Goal: Task Accomplishment & Management: Use online tool/utility

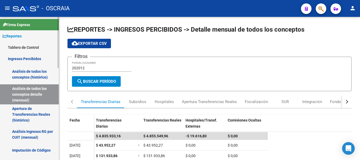
click at [26, 48] on link "Tablero de Control" at bounding box center [29, 47] width 59 height 11
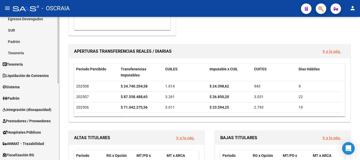
scroll to position [79, 0]
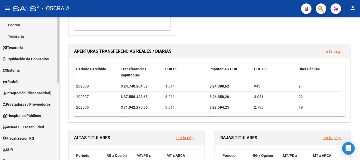
click at [23, 83] on link "Padrón" at bounding box center [29, 81] width 59 height 11
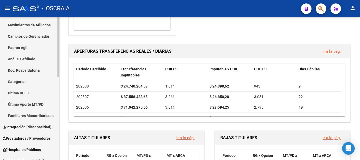
scroll to position [26, 0]
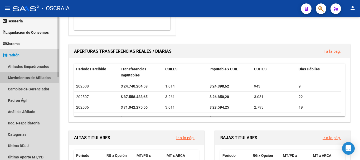
click at [32, 80] on link "Movimientos de Afiliados" at bounding box center [29, 77] width 59 height 11
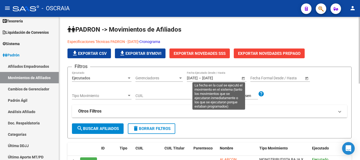
click at [241, 79] on span "Open calendar" at bounding box center [243, 78] width 13 height 13
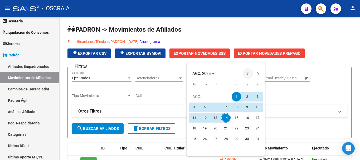
click at [248, 77] on span "Previous month" at bounding box center [248, 73] width 11 height 11
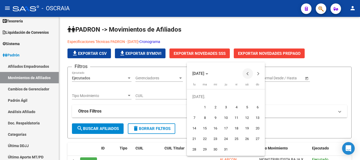
click at [248, 77] on span "Previous month" at bounding box center [248, 73] width 11 height 11
click at [260, 96] on span "1" at bounding box center [257, 96] width 9 height 9
type input "[DATE]"
click at [250, 75] on span "Previous month" at bounding box center [248, 73] width 11 height 11
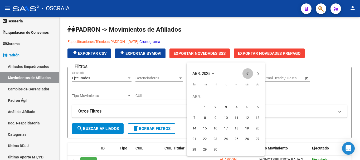
click at [250, 75] on span "Previous month" at bounding box center [248, 73] width 11 height 11
click at [213, 106] on span "1" at bounding box center [215, 107] width 9 height 9
type input "[DATE]"
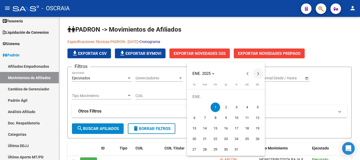
click at [257, 75] on span "Next month" at bounding box center [258, 73] width 11 height 11
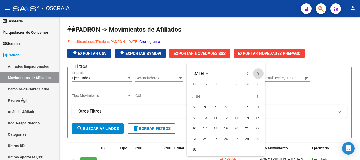
click at [257, 75] on span "Next month" at bounding box center [258, 73] width 11 height 11
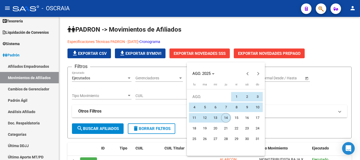
click at [228, 117] on span "14" at bounding box center [225, 117] width 9 height 9
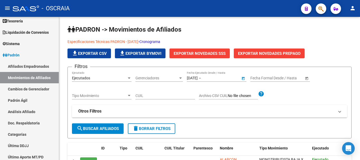
type input "[DATE]"
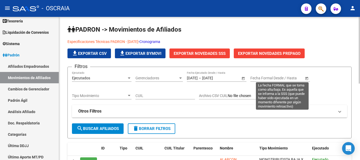
click at [306, 79] on span "Open calendar" at bounding box center [307, 78] width 13 height 13
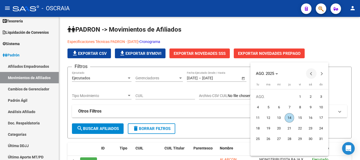
click at [311, 73] on button "Previous month" at bounding box center [311, 73] width 11 height 11
click at [272, 109] on span "1" at bounding box center [268, 107] width 9 height 9
type input "[DATE]"
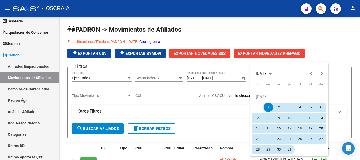
click at [288, 152] on span "31" at bounding box center [289, 149] width 9 height 9
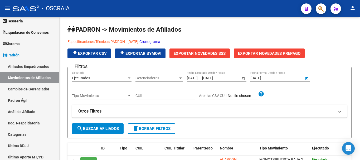
type input "[DATE]"
click at [160, 41] on link "Cronograma" at bounding box center [149, 42] width 21 height 4
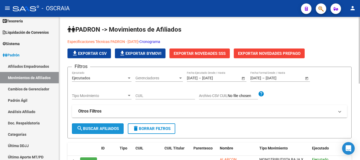
click at [109, 131] on span "search Buscar Afiliados" at bounding box center [98, 128] width 42 height 5
click at [210, 54] on span "Exportar Novedades SSS" at bounding box center [200, 53] width 52 height 5
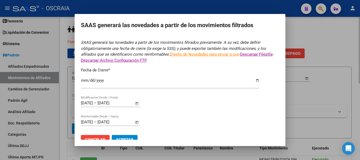
type input "[DATE]"
click at [106, 136] on button "Cancelar" at bounding box center [95, 139] width 29 height 9
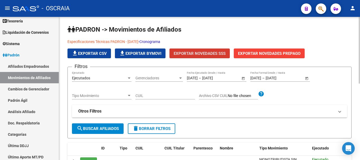
click at [205, 58] on button "Exportar Novedades SSS" at bounding box center [200, 54] width 60 height 10
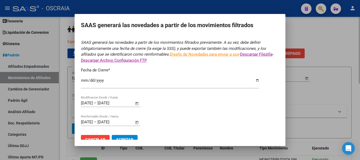
type input "[DATE]"
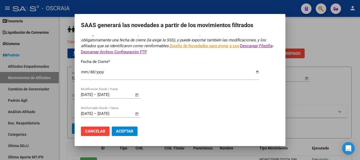
scroll to position [9, 0]
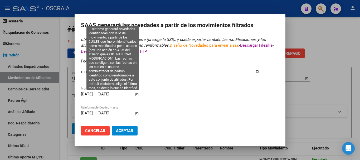
click at [135, 96] on span "Open calendar" at bounding box center [137, 94] width 13 height 13
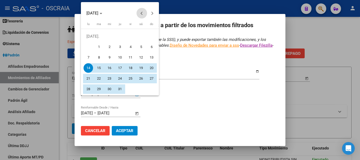
click at [143, 17] on span "Previous month" at bounding box center [142, 13] width 11 height 11
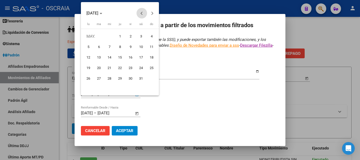
click at [143, 17] on span "Previous month" at bounding box center [142, 13] width 11 height 11
click at [110, 46] on span "1" at bounding box center [109, 46] width 9 height 9
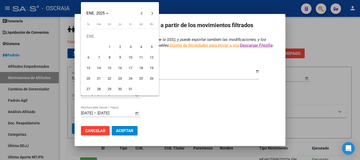
type input "[DATE]"
click at [155, 12] on span "Next month" at bounding box center [152, 13] width 11 height 11
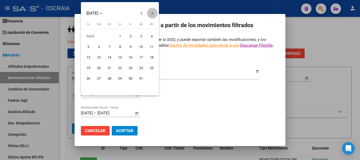
click at [155, 12] on span "Next month" at bounding box center [152, 13] width 11 height 11
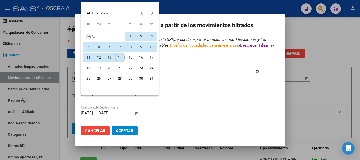
click at [122, 57] on span "14" at bounding box center [119, 57] width 9 height 9
type input "[DATE]"
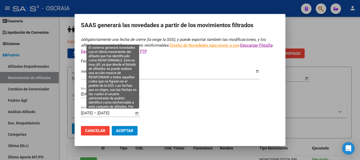
click at [137, 112] on span "Open calendar" at bounding box center [137, 113] width 13 height 13
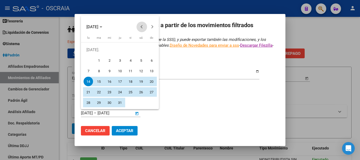
click at [141, 29] on span "Previous month" at bounding box center [142, 27] width 11 height 11
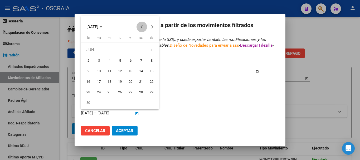
click at [141, 29] on span "Previous month" at bounding box center [142, 27] width 11 height 11
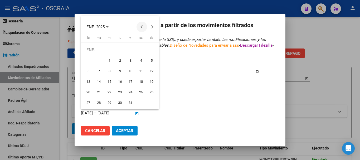
click at [141, 29] on span "Previous month" at bounding box center [142, 27] width 11 height 11
click at [152, 29] on span "Next month" at bounding box center [152, 27] width 11 height 11
click at [111, 60] on span "1" at bounding box center [109, 60] width 9 height 9
type input "[DATE]"
click at [153, 30] on span "Next month" at bounding box center [152, 27] width 11 height 11
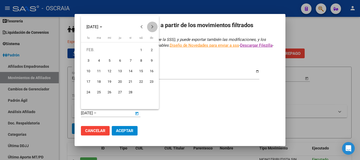
click at [153, 30] on span "Next month" at bounding box center [152, 27] width 11 height 11
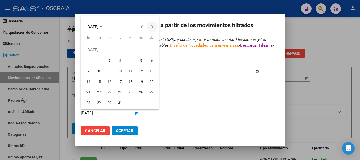
click at [149, 25] on span "Next month" at bounding box center [152, 27] width 11 height 11
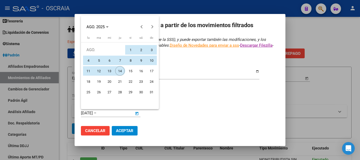
click at [119, 73] on span "14" at bounding box center [119, 70] width 9 height 9
type input "[DATE]"
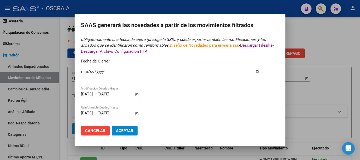
click at [118, 128] on button "Aceptar" at bounding box center [125, 130] width 26 height 9
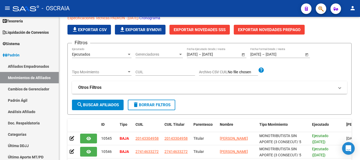
scroll to position [26, 0]
